Goal: Navigation & Orientation: Go to known website

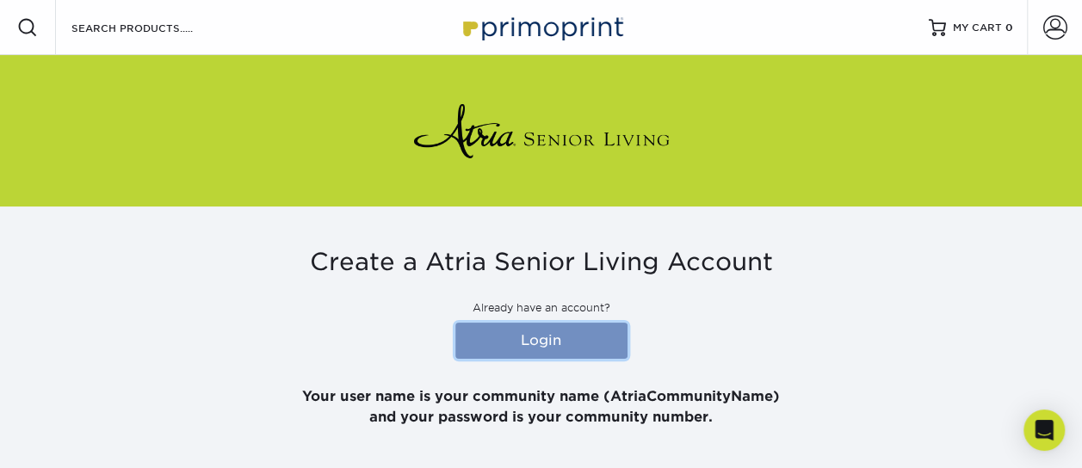
click at [516, 345] on link "Login" at bounding box center [541, 341] width 172 height 36
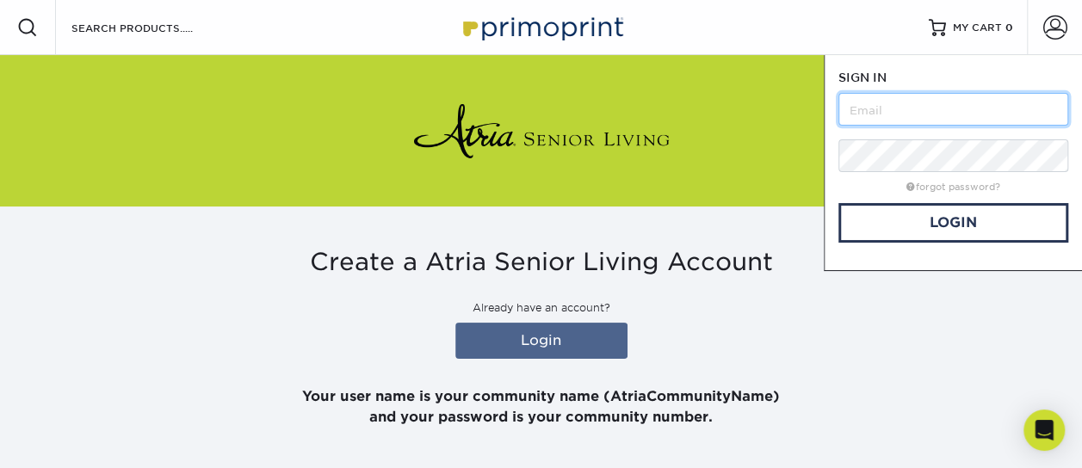
click at [863, 111] on input "text" at bounding box center [953, 109] width 230 height 33
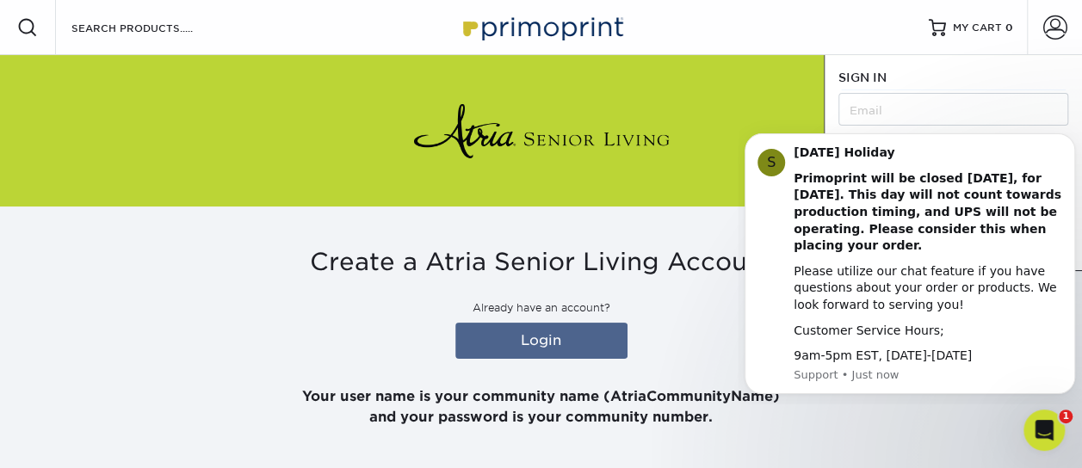
click at [663, 110] on img at bounding box center [541, 130] width 258 height 69
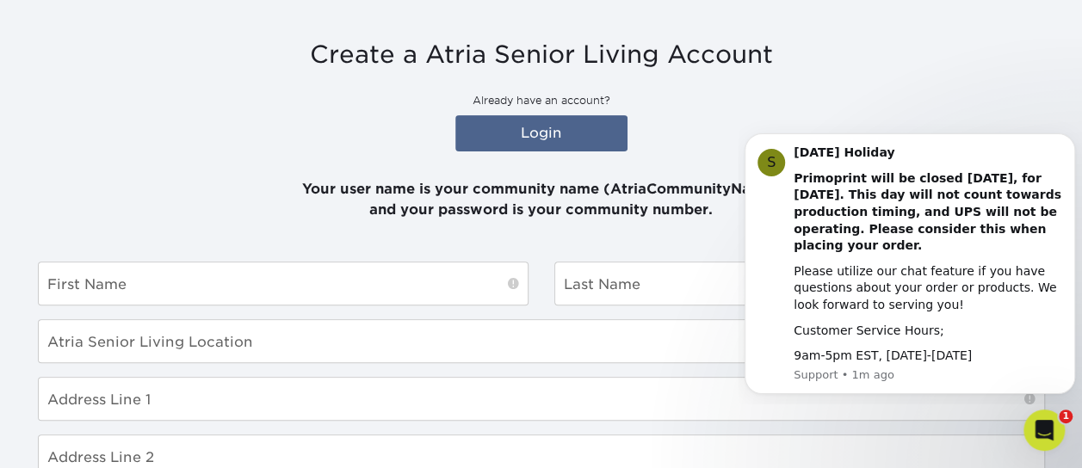
scroll to position [172, 0]
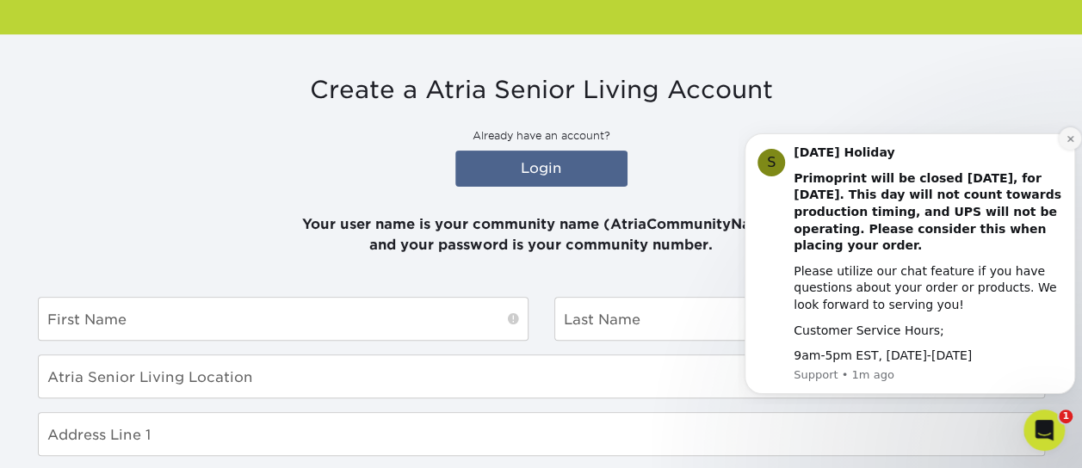
click at [1067, 135] on icon "Dismiss notification" at bounding box center [1070, 138] width 9 height 9
